Goal: Navigation & Orientation: Find specific page/section

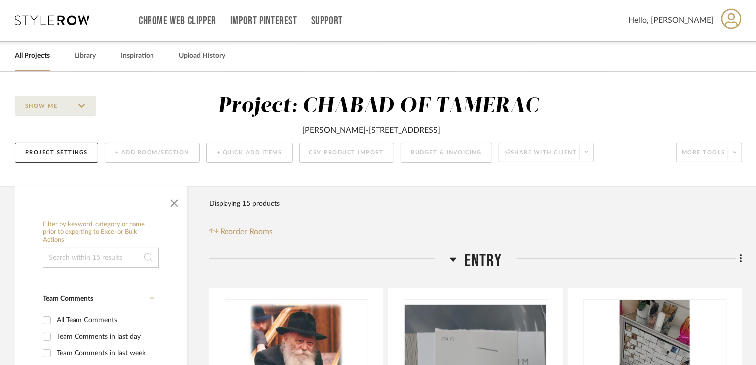
click at [34, 49] on link "All Projects" at bounding box center [32, 55] width 35 height 13
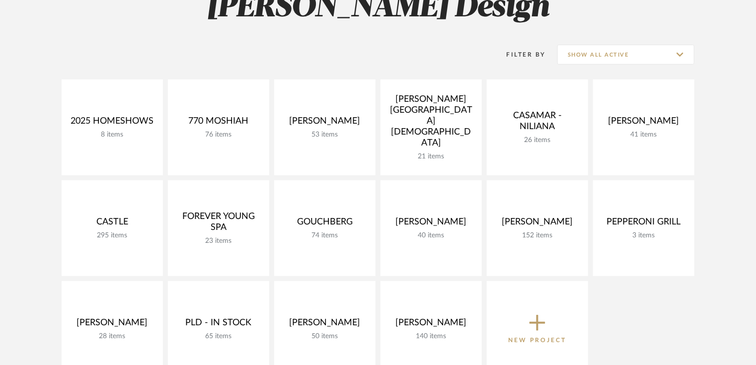
scroll to position [278, 0]
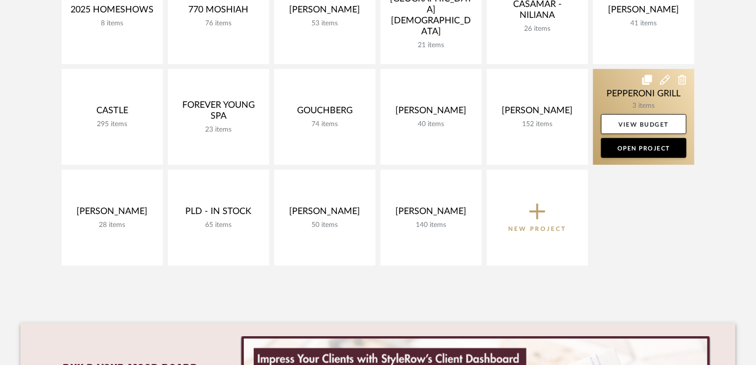
click at [633, 101] on link at bounding box center [643, 117] width 101 height 96
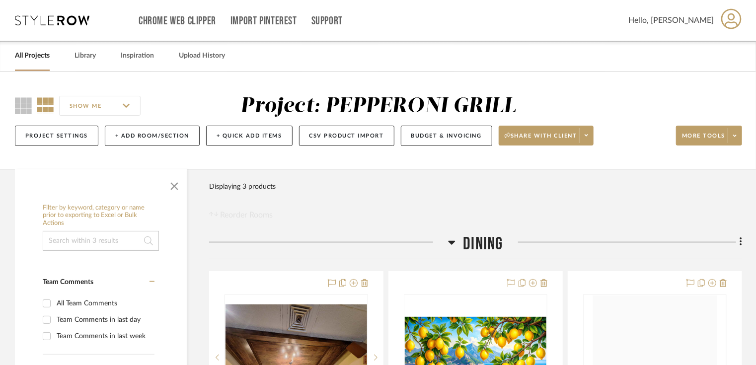
click at [36, 56] on link "All Projects" at bounding box center [32, 55] width 35 height 13
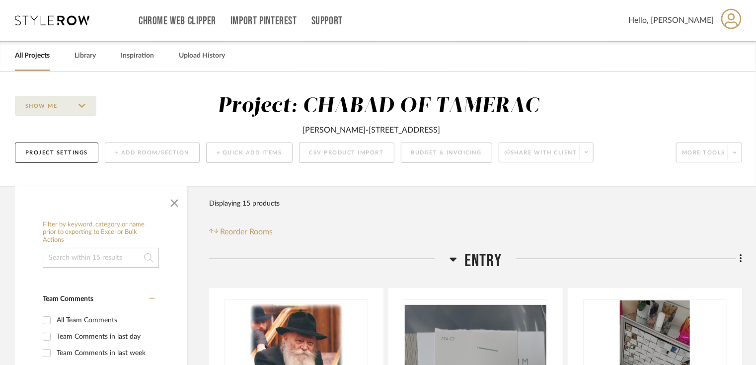
click at [29, 62] on link "All Projects" at bounding box center [32, 55] width 35 height 13
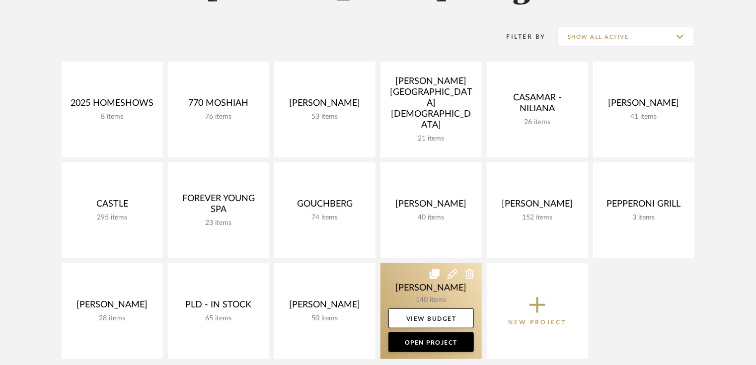
scroll to position [199, 0]
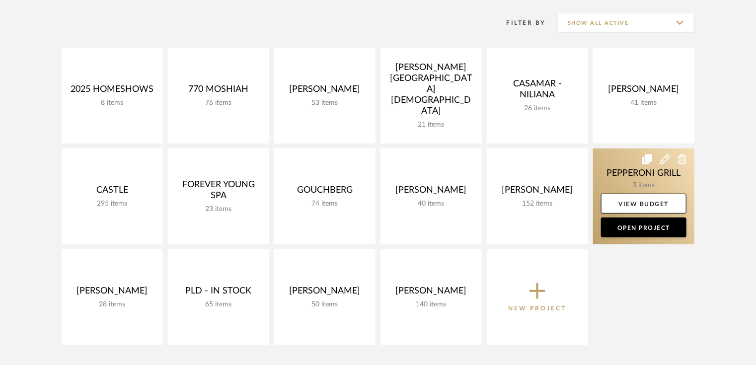
click at [631, 183] on link at bounding box center [643, 197] width 101 height 96
